Goal: Communication & Community: Share content

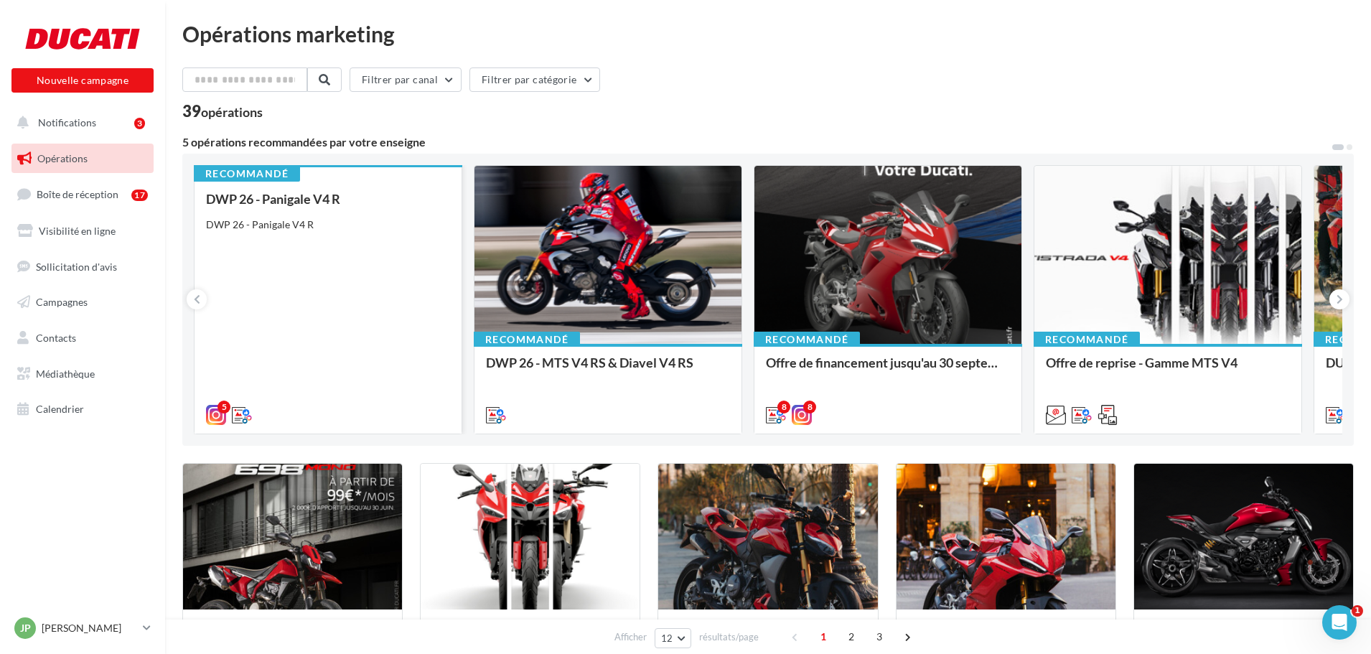
click at [269, 248] on div "DWP 26 - Panigale V4 R DWP 26 - Panigale V4 R" at bounding box center [328, 306] width 244 height 229
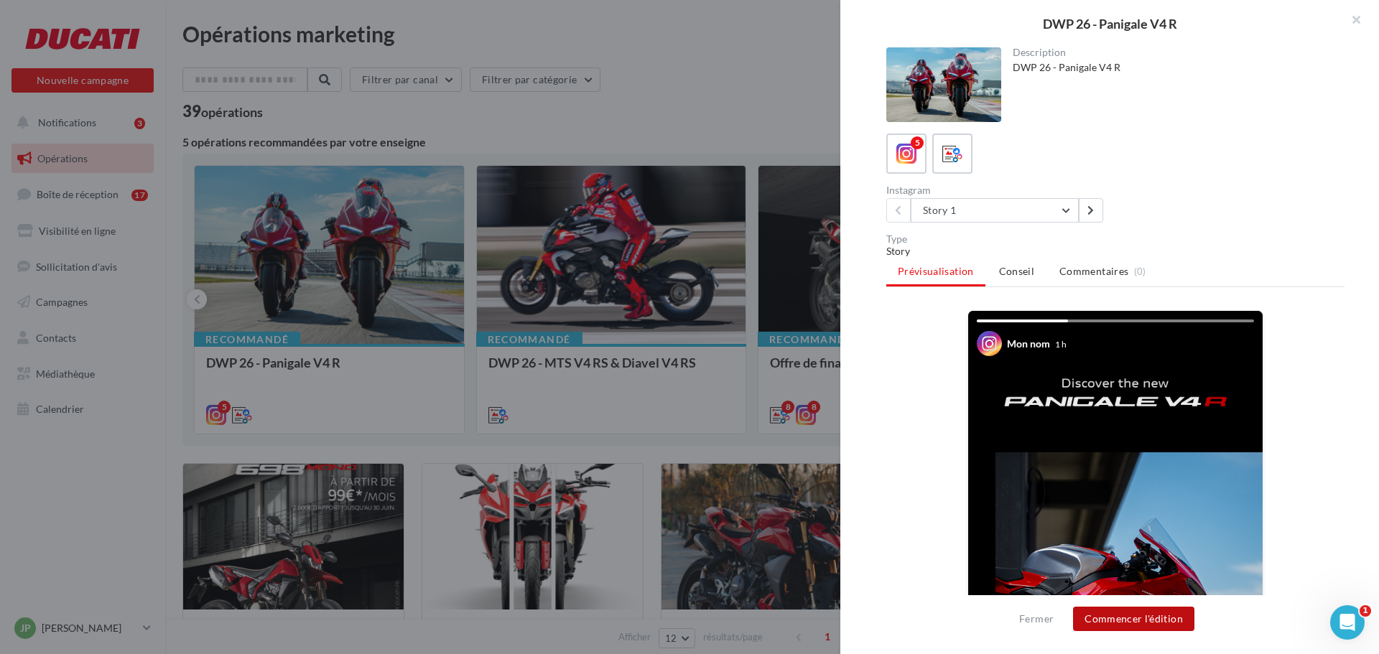
click at [1160, 623] on button "Commencer l'édition" at bounding box center [1133, 619] width 121 height 24
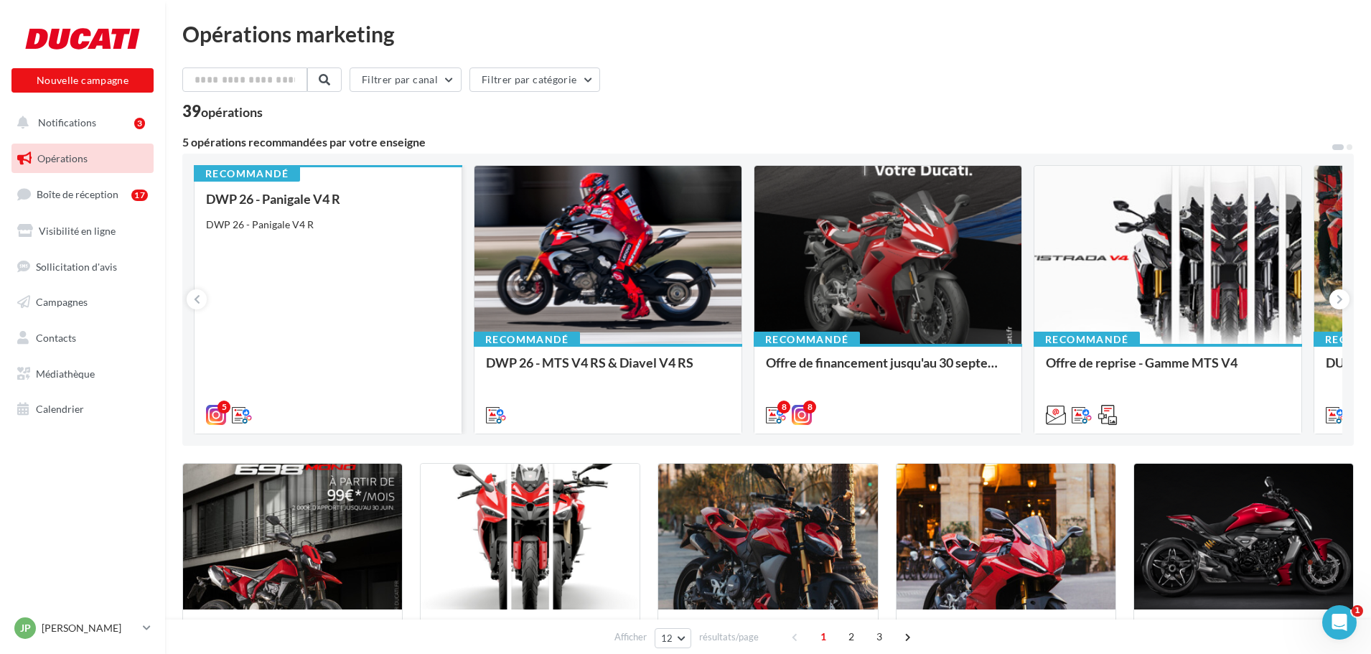
click at [357, 236] on div "DWP 26 - Panigale V4 R DWP 26 - Panigale V4 R" at bounding box center [328, 306] width 244 height 229
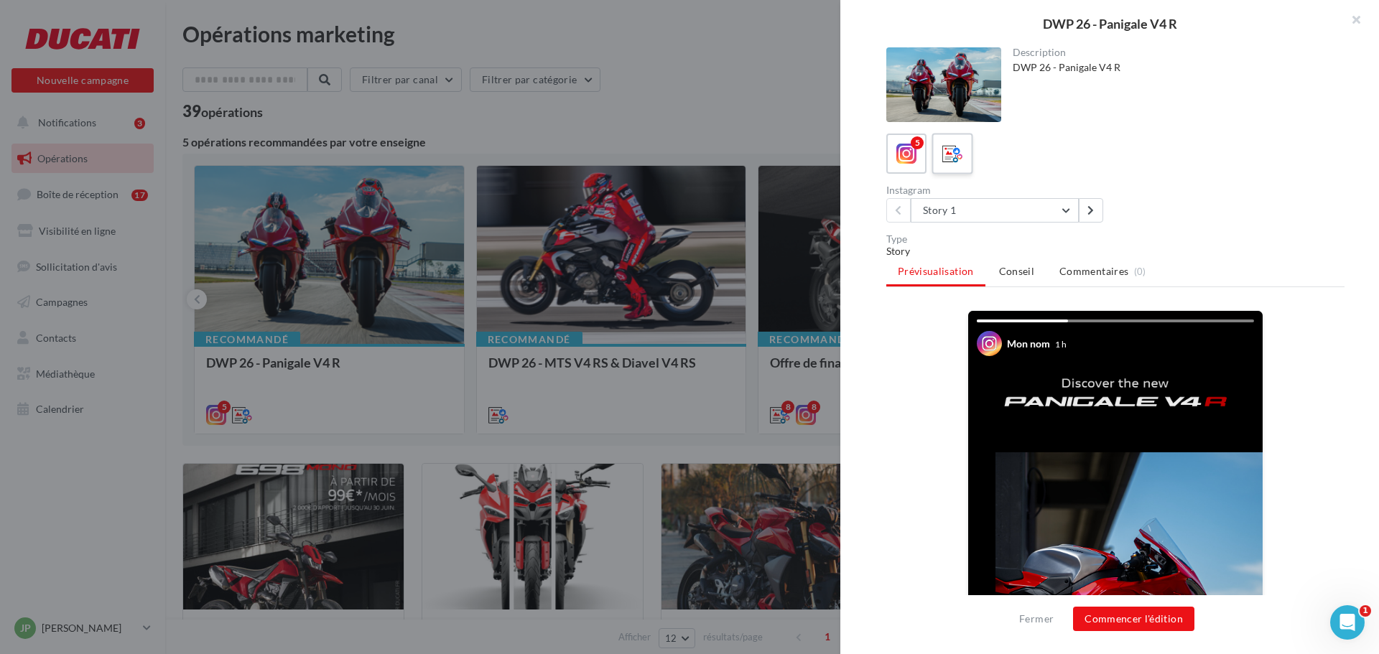
click at [965, 160] on div at bounding box center [952, 154] width 27 height 27
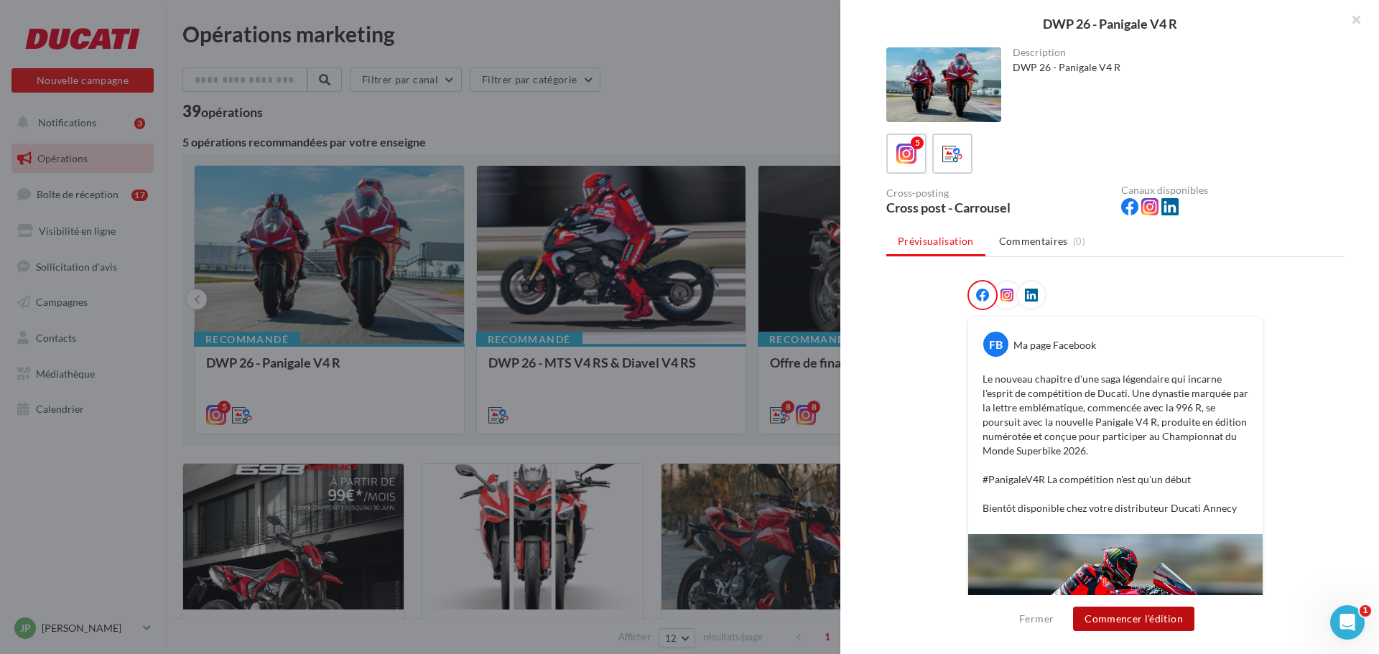
click at [1165, 625] on button "Commencer l'édition" at bounding box center [1133, 619] width 121 height 24
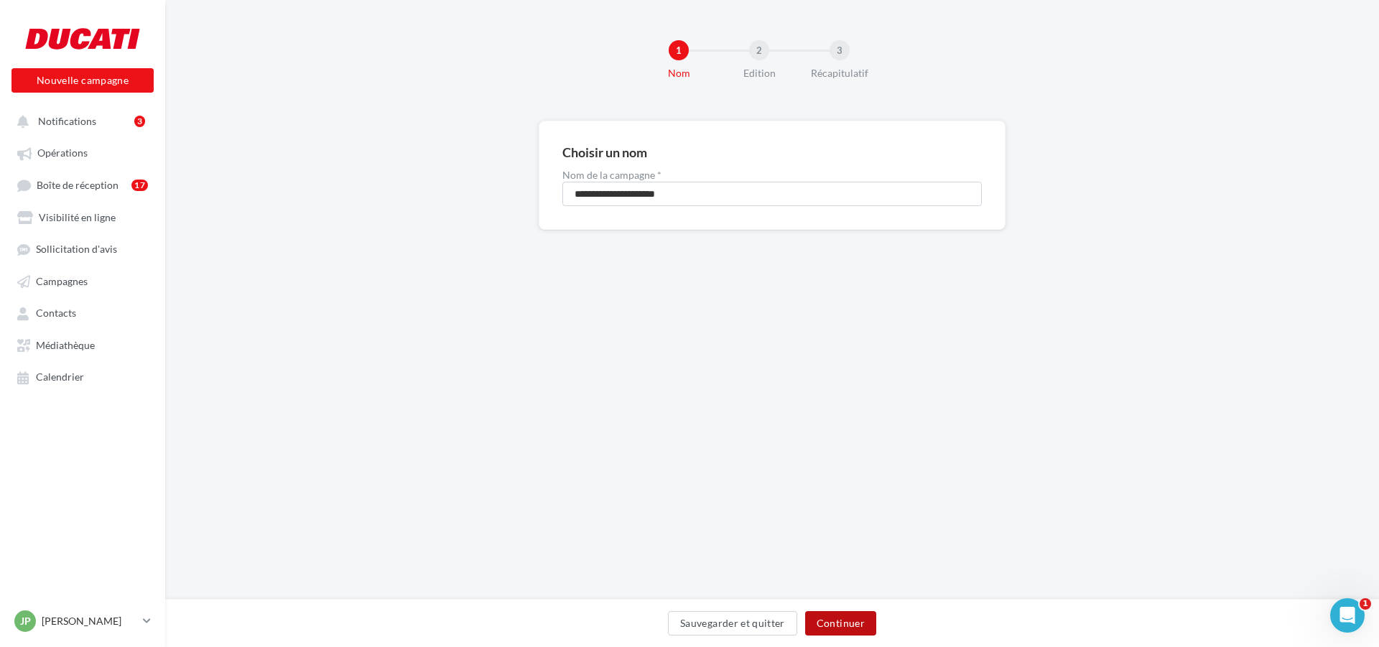
click at [854, 630] on button "Continuer" at bounding box center [840, 623] width 71 height 24
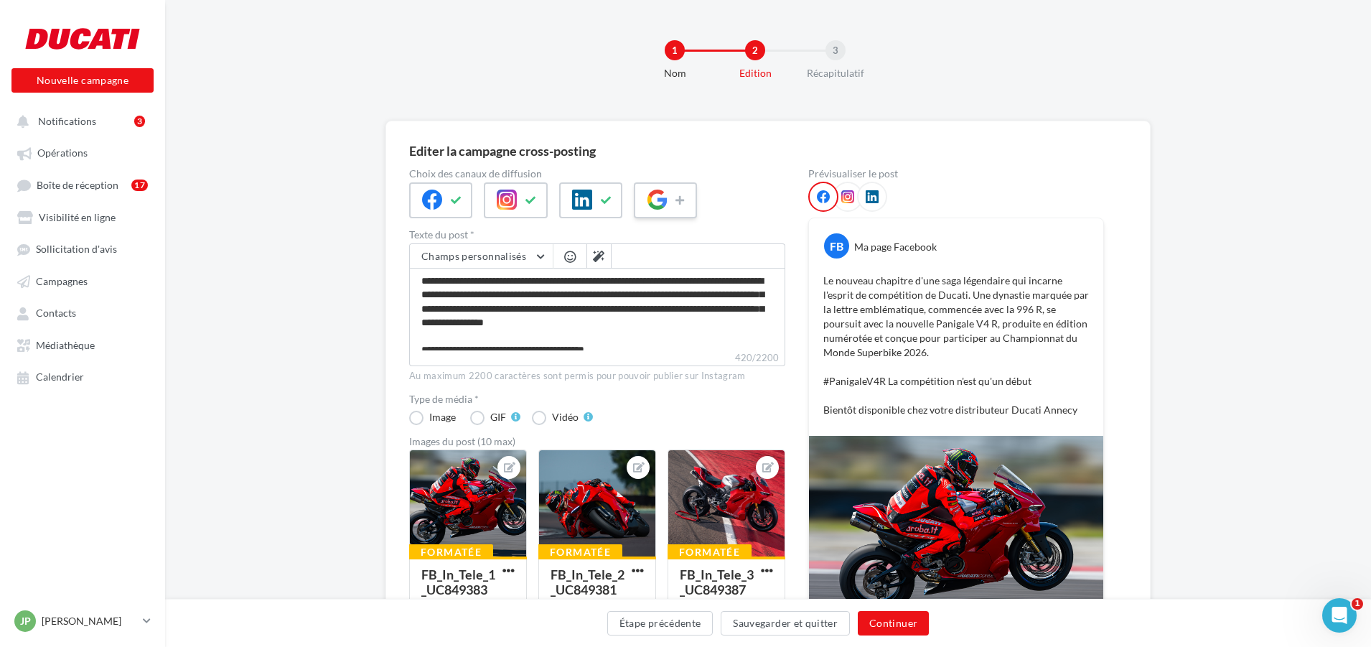
click at [672, 196] on div at bounding box center [665, 200] width 63 height 36
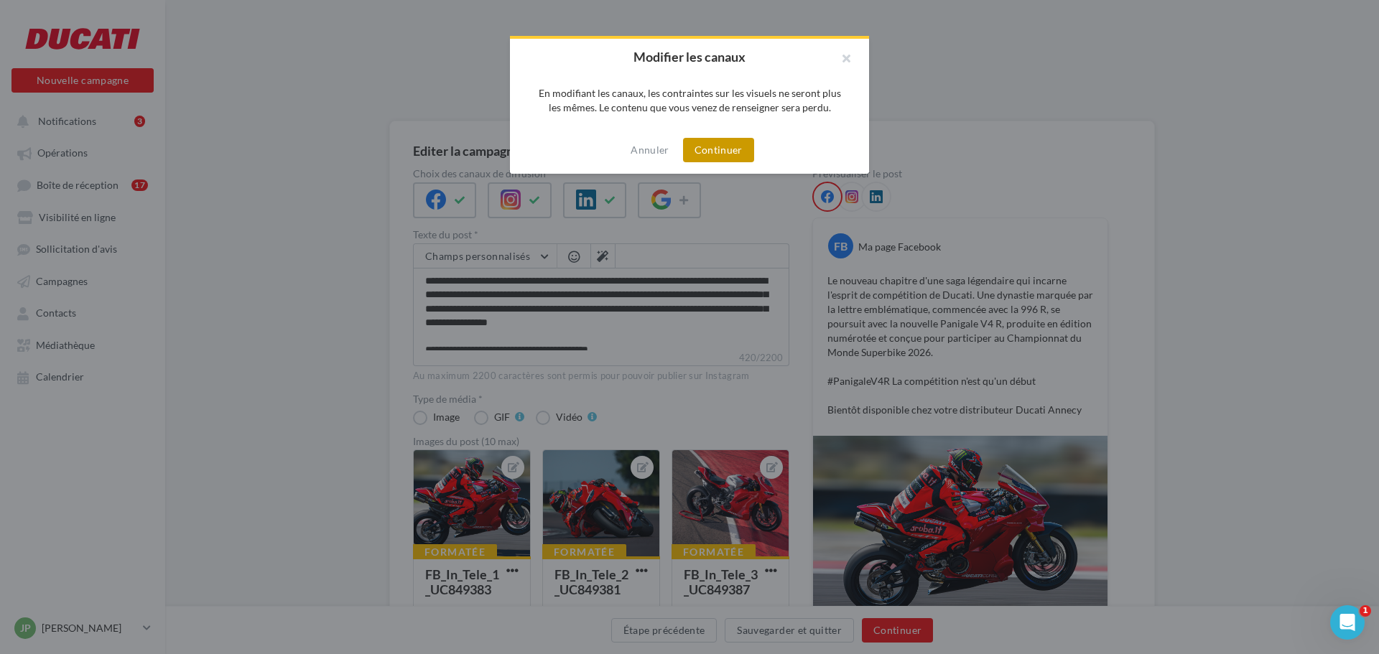
click at [711, 159] on button "Continuer" at bounding box center [718, 150] width 71 height 24
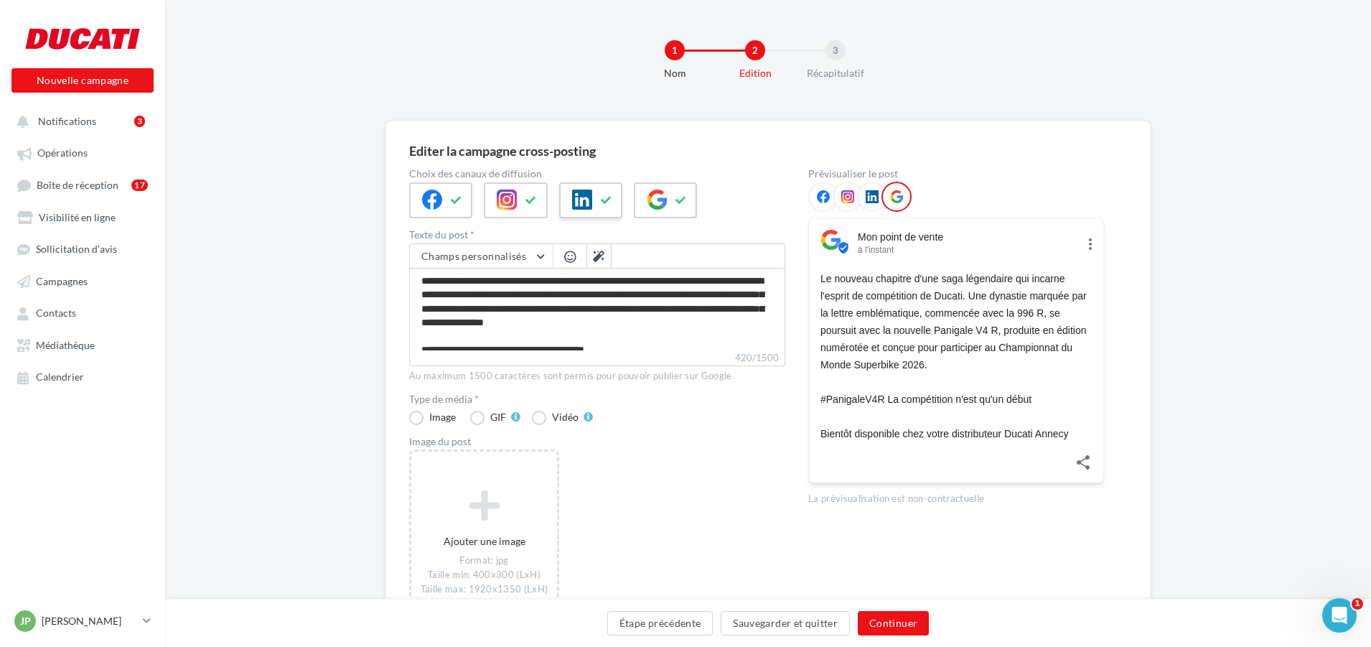
click at [582, 204] on icon at bounding box center [582, 200] width 20 height 20
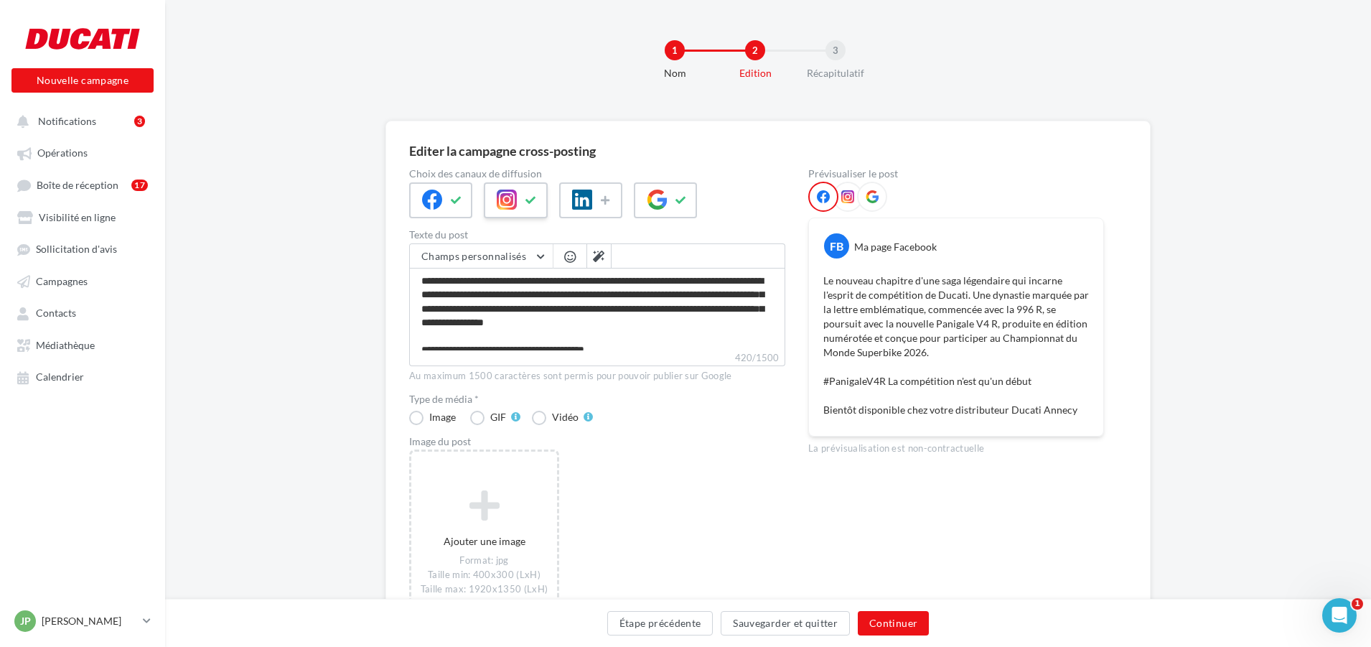
click at [538, 205] on button at bounding box center [531, 201] width 17 height 22
click at [442, 195] on icon at bounding box center [432, 200] width 20 height 20
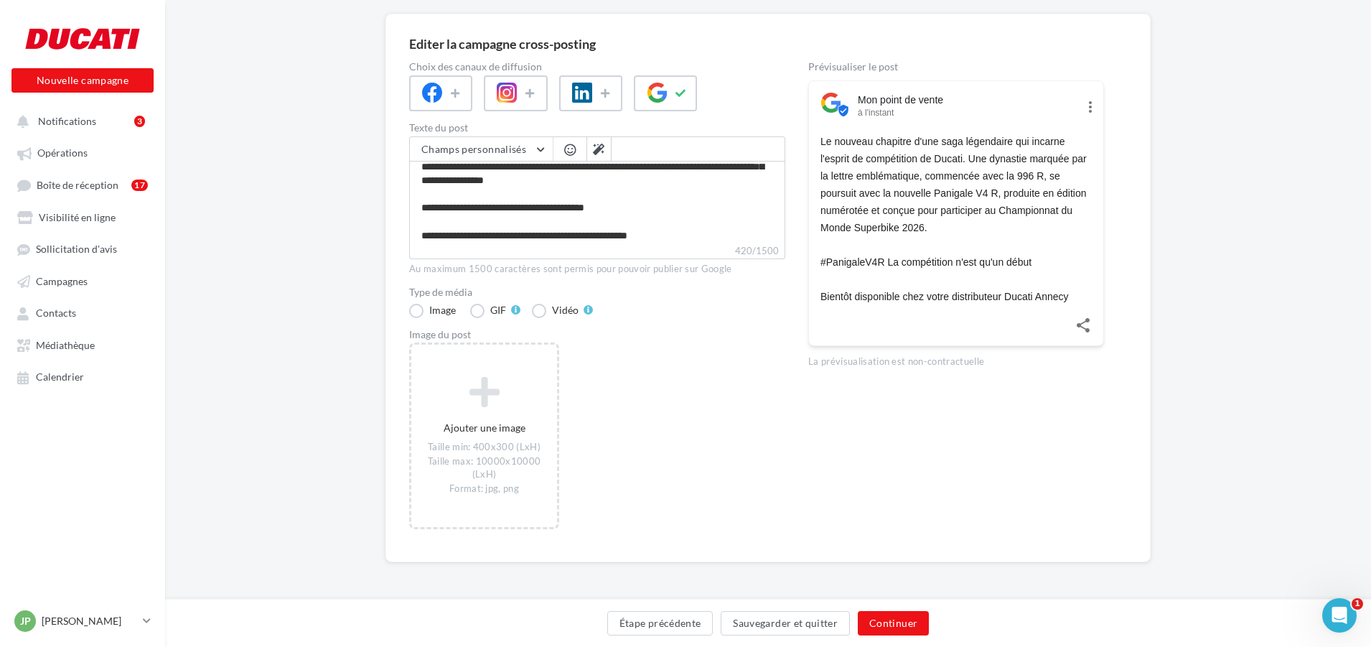
scroll to position [54, 0]
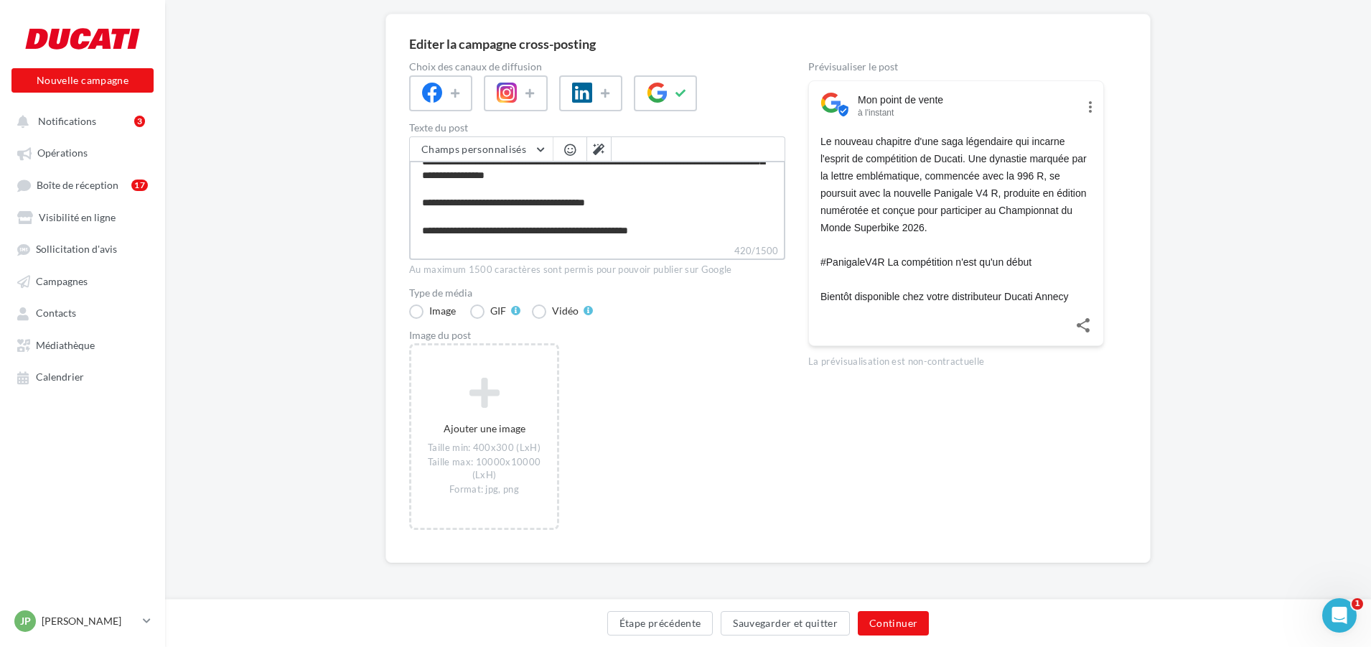
click at [607, 232] on textarea "**********" at bounding box center [597, 202] width 376 height 83
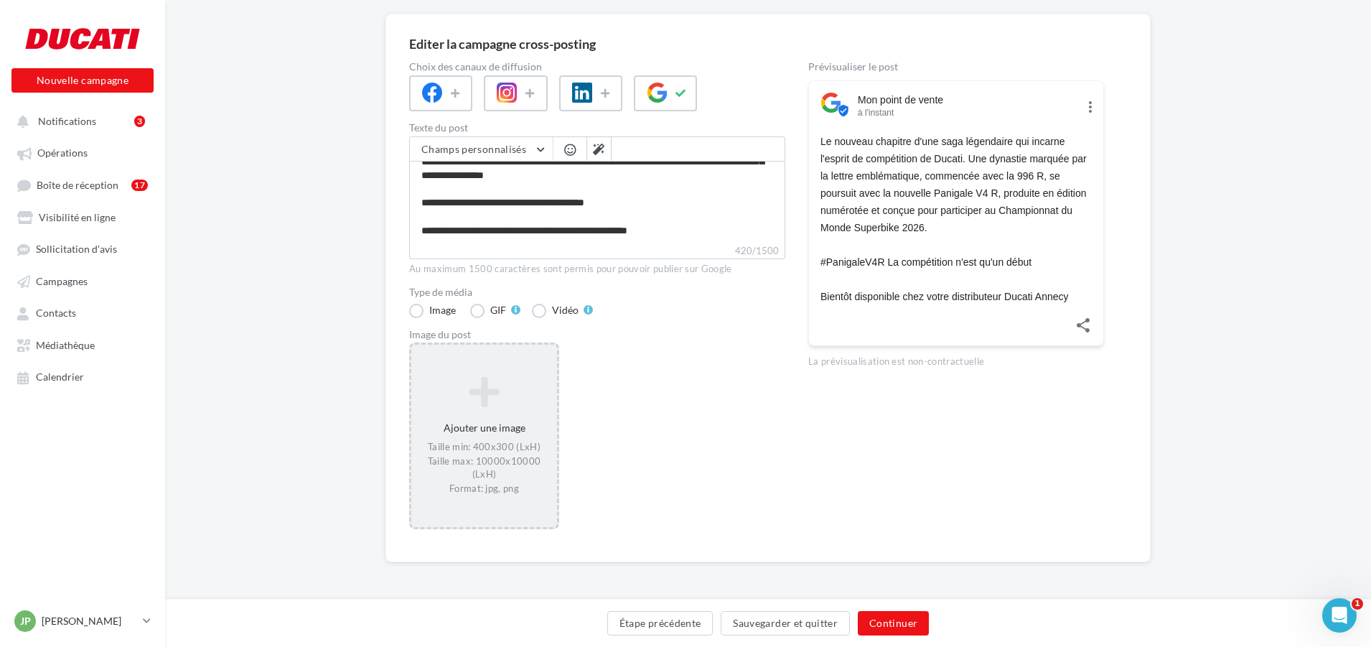
click at [501, 402] on icon at bounding box center [484, 392] width 134 height 34
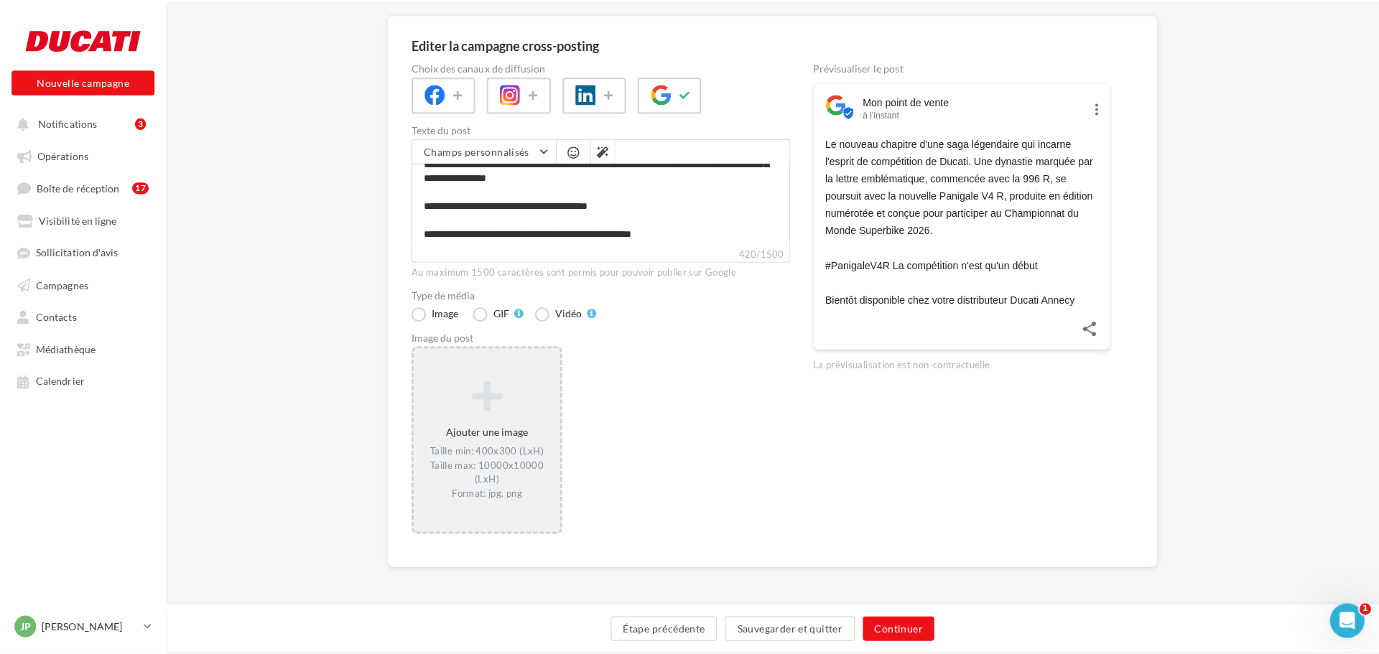
scroll to position [100, 0]
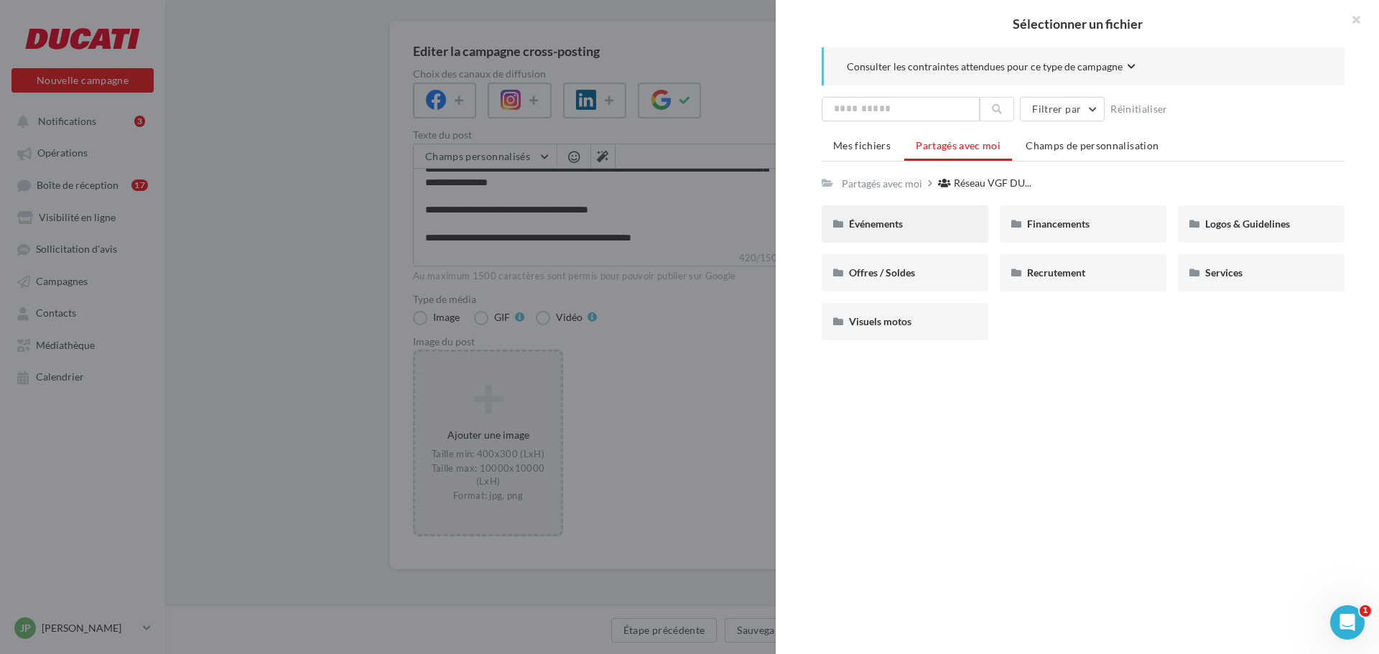
click at [875, 230] on div "Événements" at bounding box center [905, 224] width 112 height 14
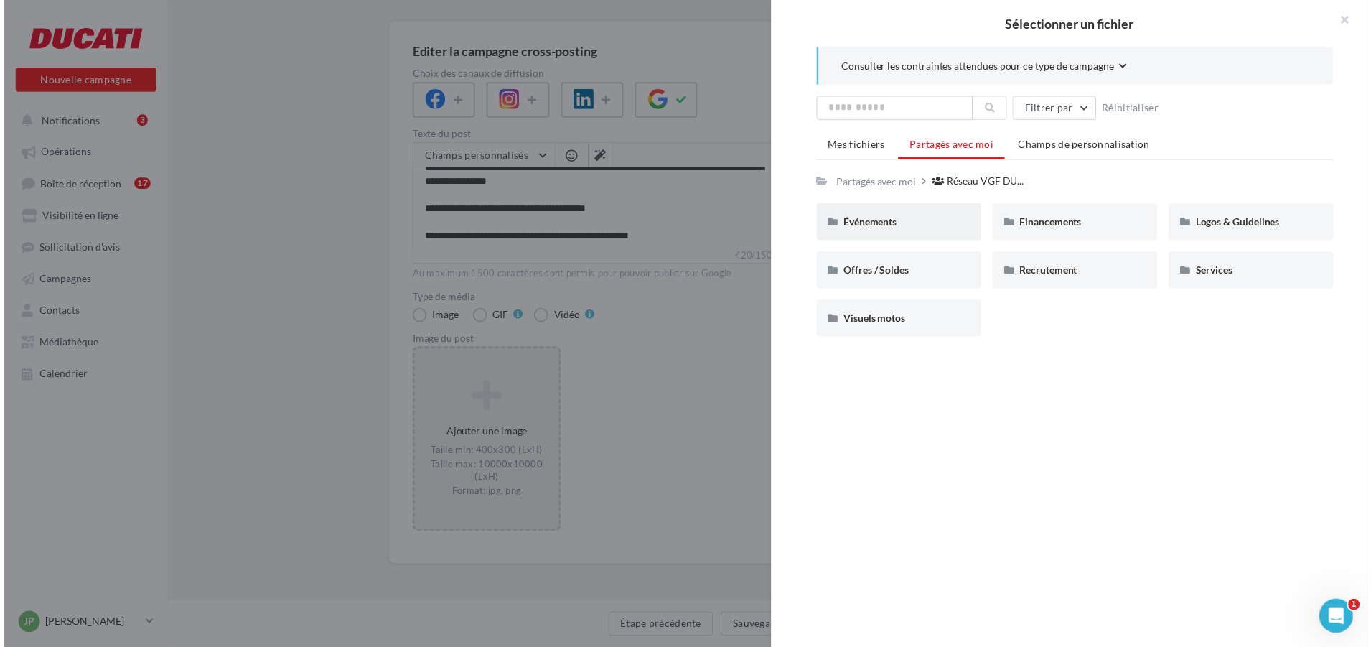
scroll to position [107, 0]
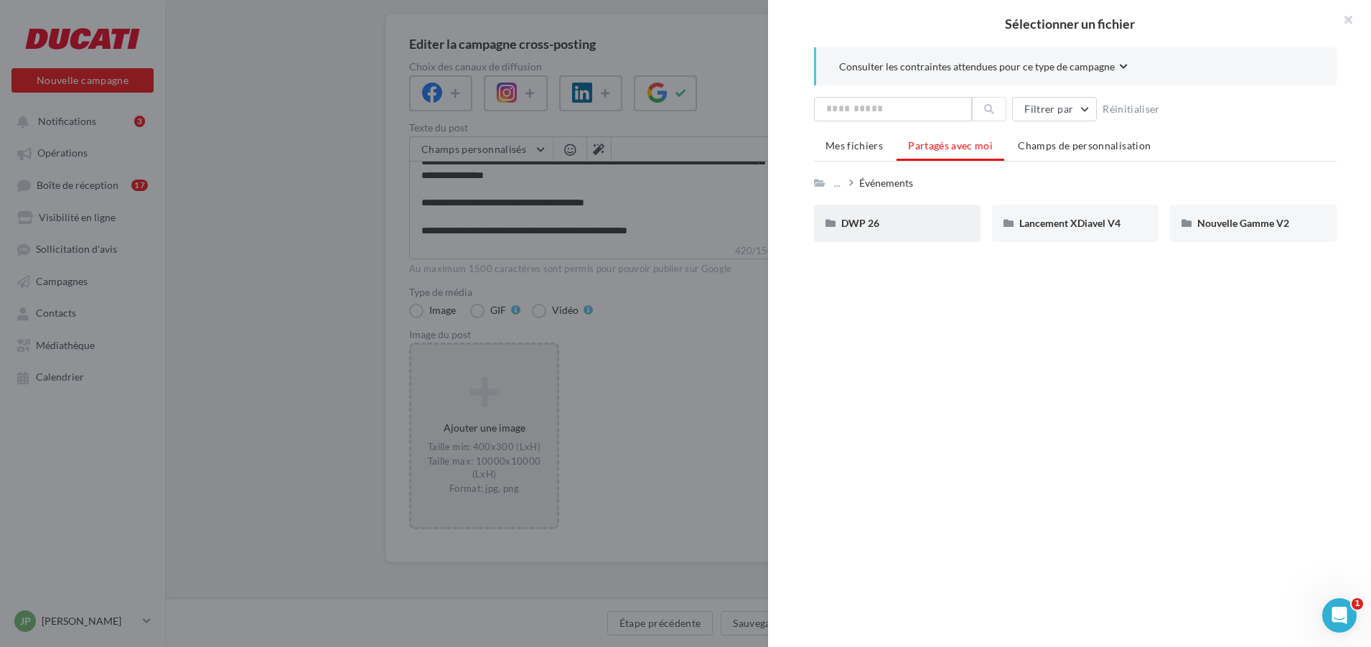
click at [897, 219] on div "DWP 26" at bounding box center [897, 223] width 112 height 14
click at [1050, 225] on span "Panigale V4 R" at bounding box center [1051, 223] width 62 height 12
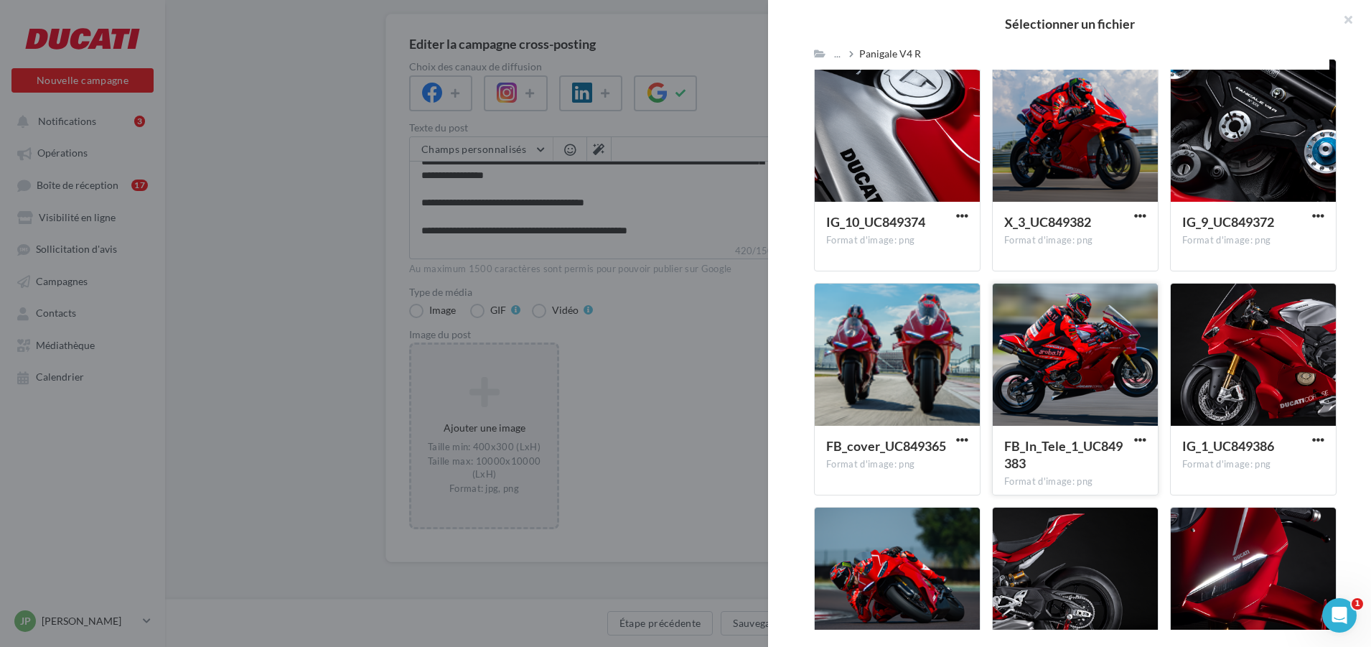
scroll to position [1503, 0]
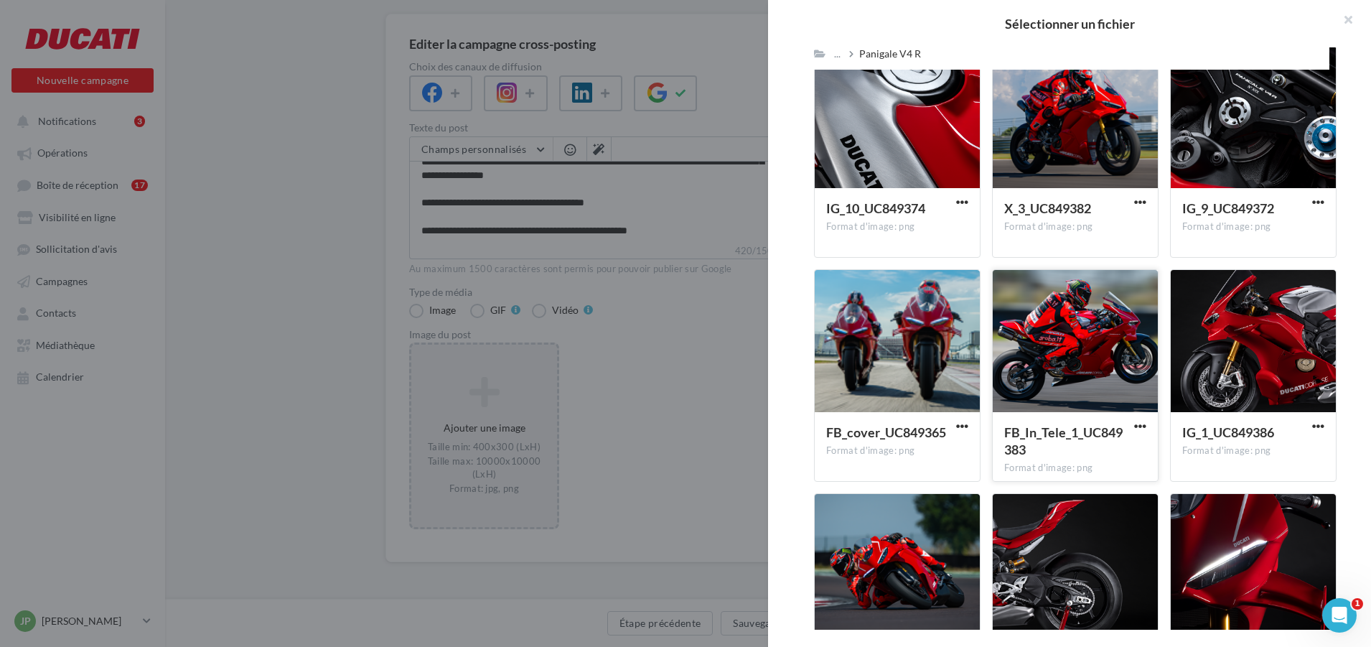
click at [1044, 353] on div at bounding box center [1075, 342] width 165 height 144
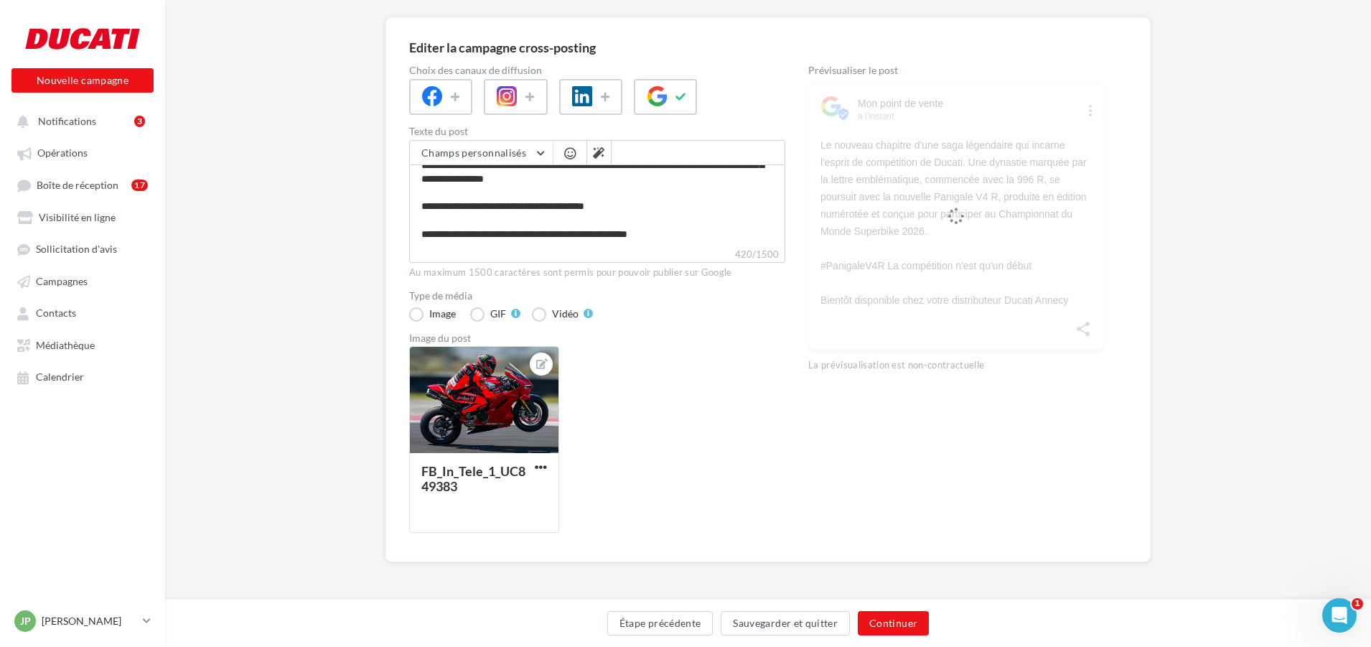
scroll to position [107, 0]
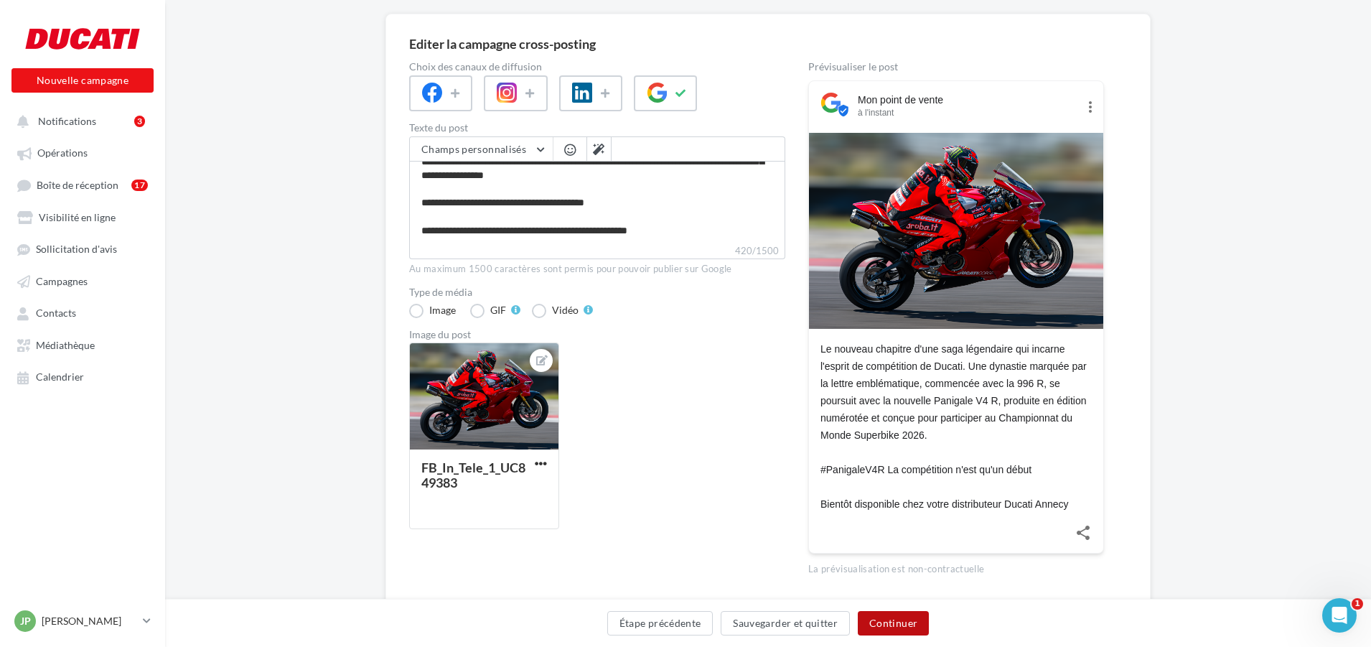
click at [892, 625] on button "Continuer" at bounding box center [893, 623] width 71 height 24
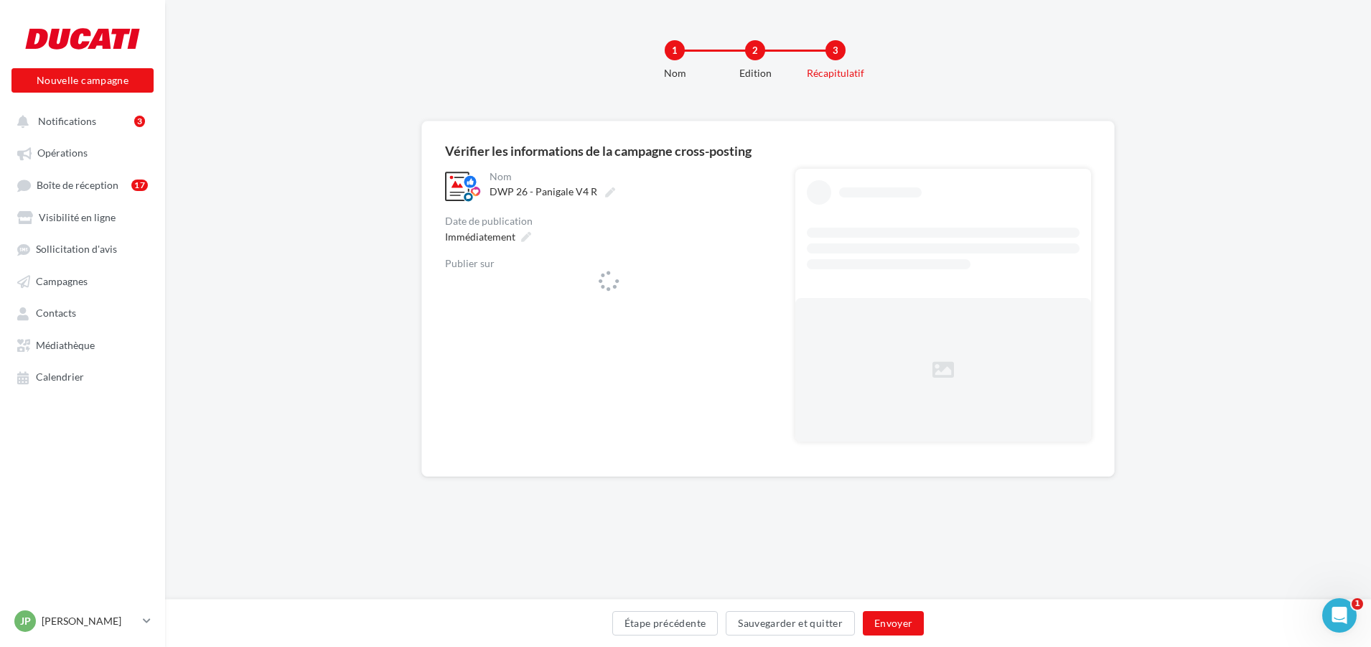
scroll to position [0, 0]
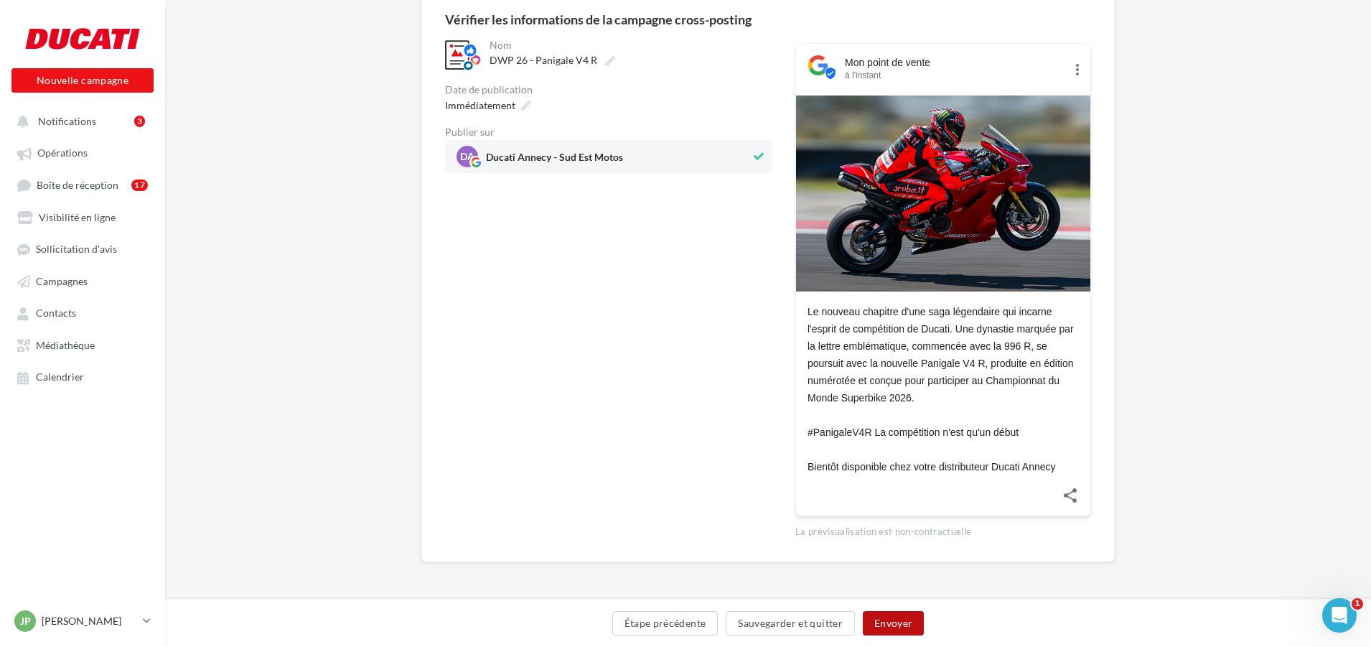
click at [886, 623] on button "Envoyer" at bounding box center [893, 623] width 61 height 24
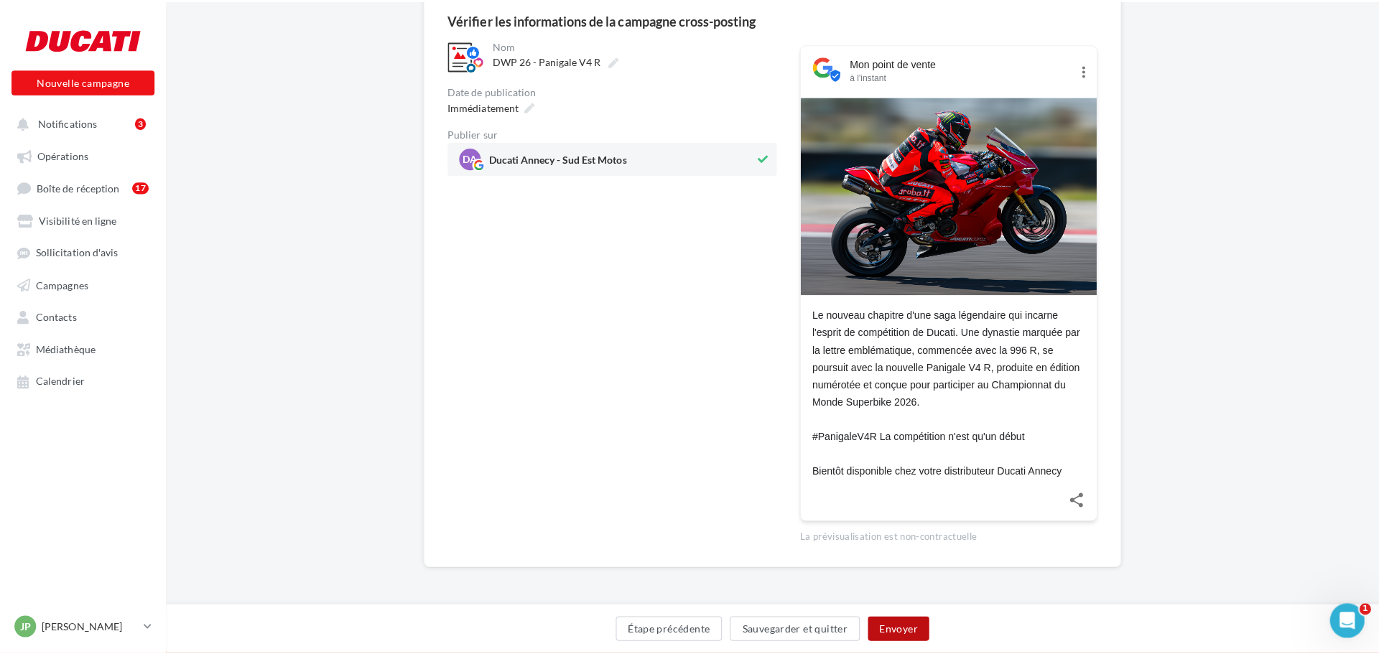
scroll to position [124, 0]
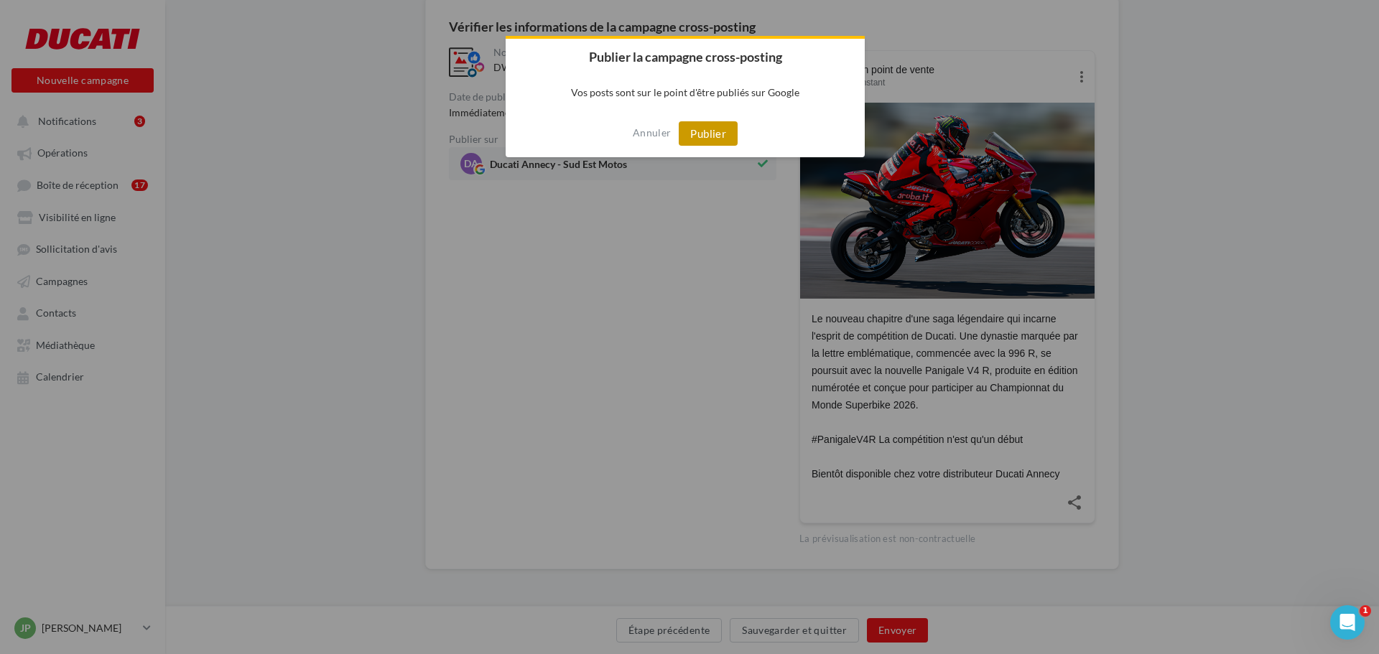
click at [697, 131] on button "Publier" at bounding box center [708, 133] width 59 height 24
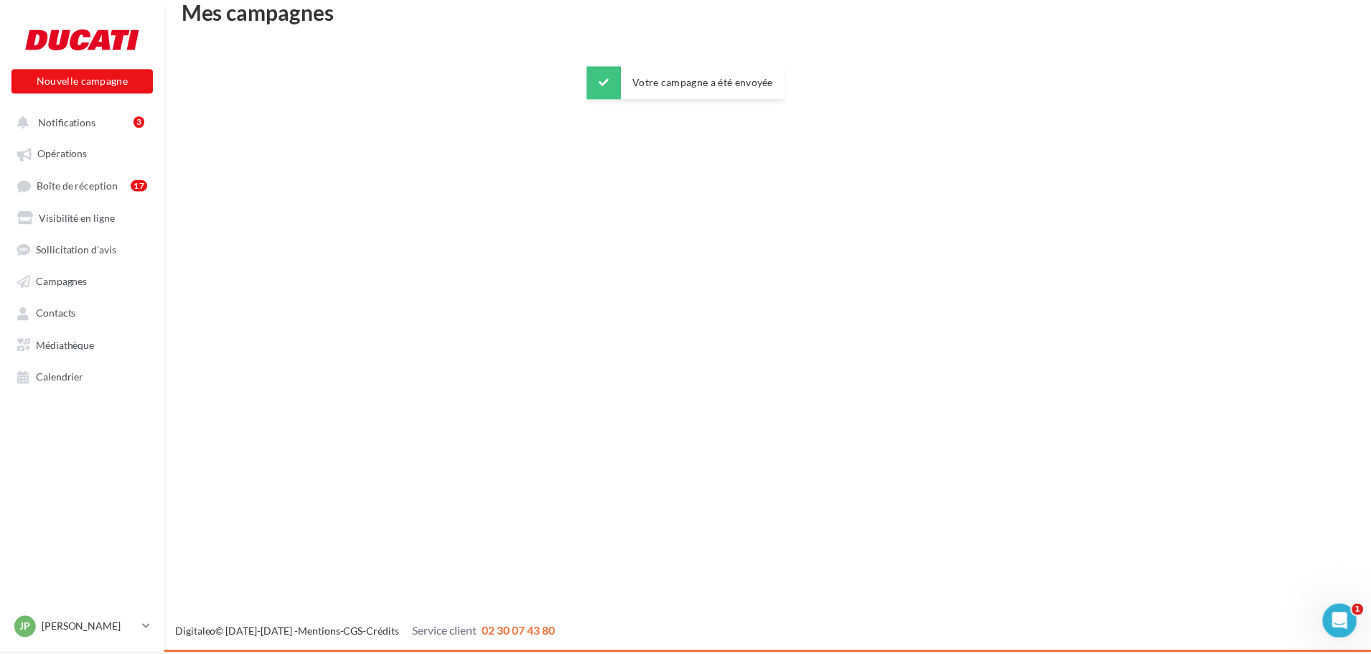
scroll to position [23, 0]
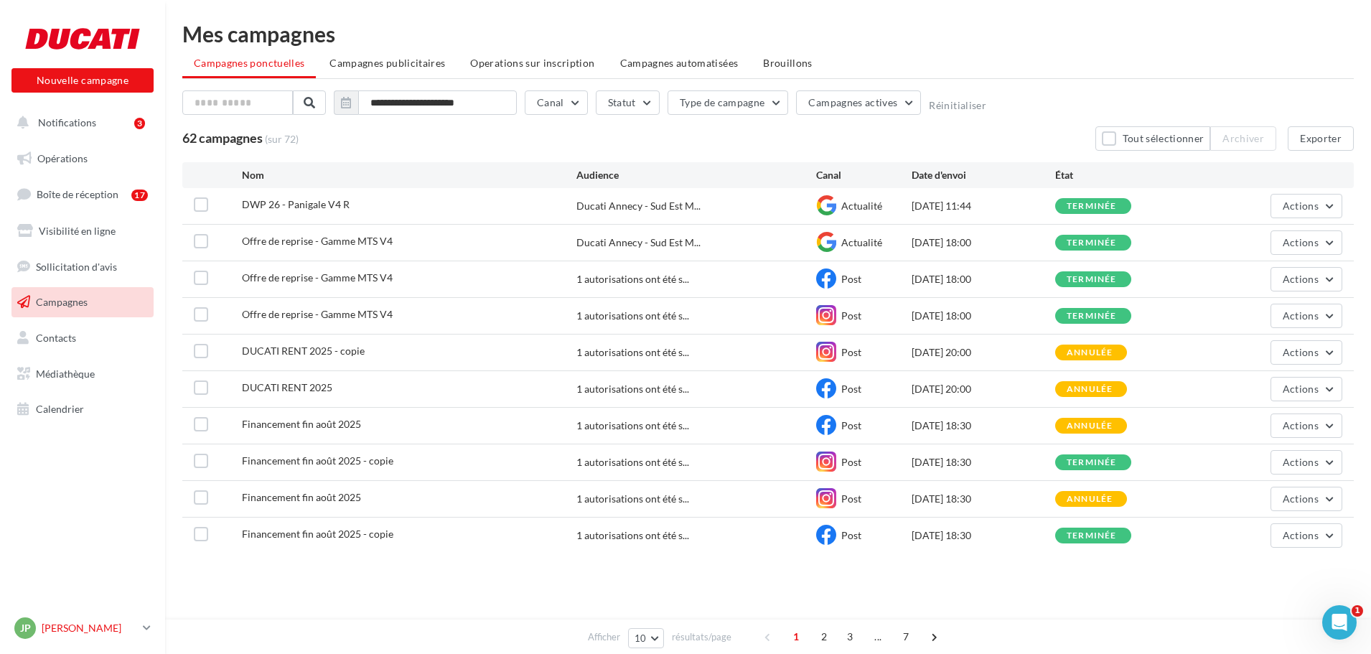
click at [148, 624] on icon at bounding box center [147, 628] width 8 height 12
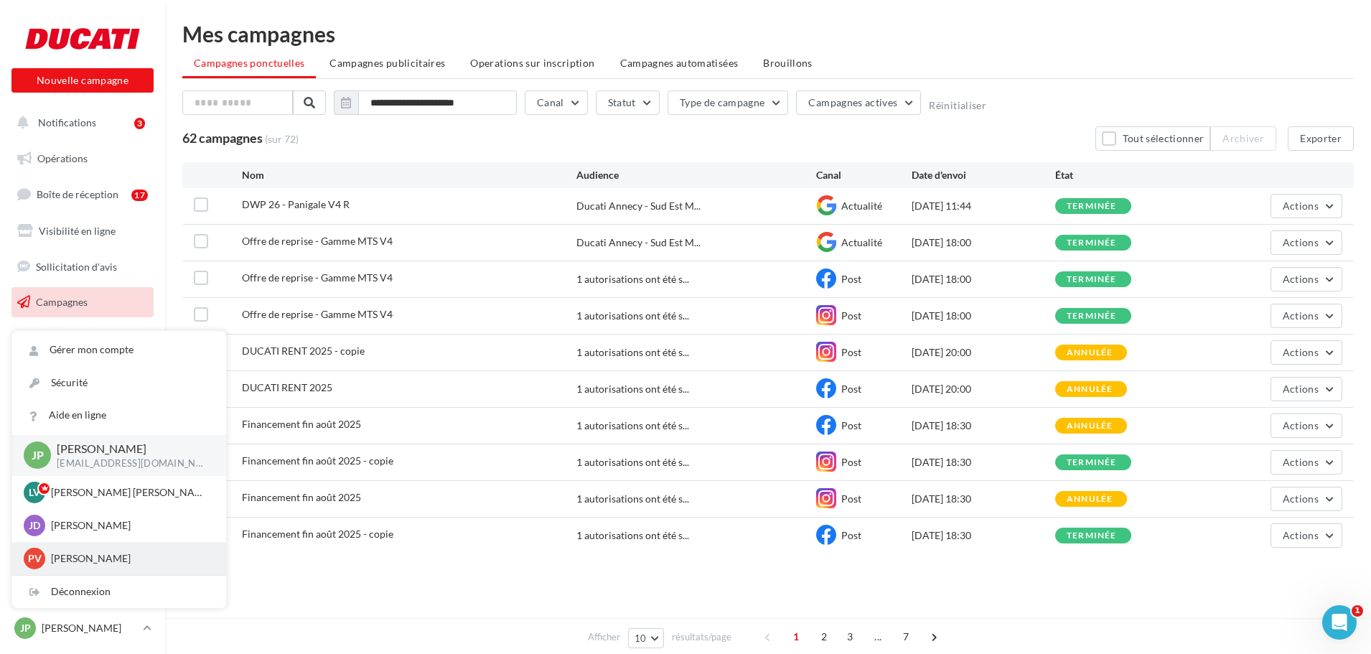
click at [92, 560] on p "[PERSON_NAME]" at bounding box center [130, 558] width 158 height 14
